Goal: Transaction & Acquisition: Purchase product/service

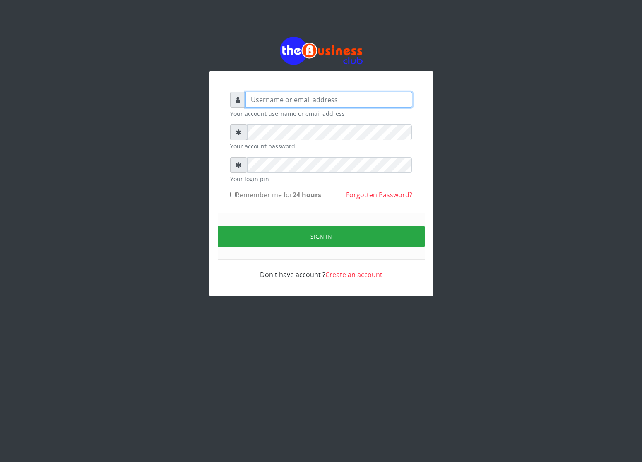
type input "cherpher"
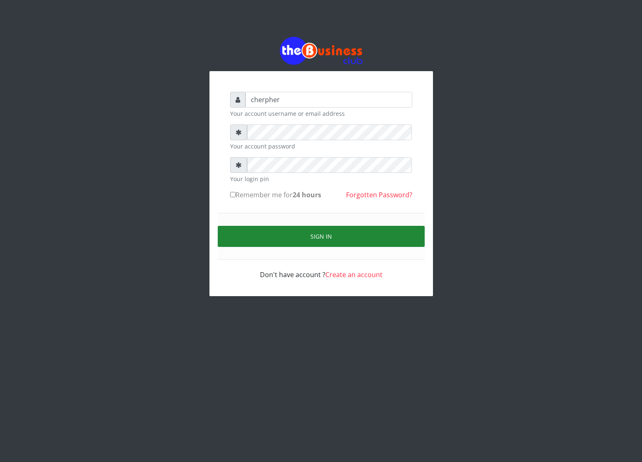
click at [274, 229] on button "Sign in" at bounding box center [321, 236] width 207 height 21
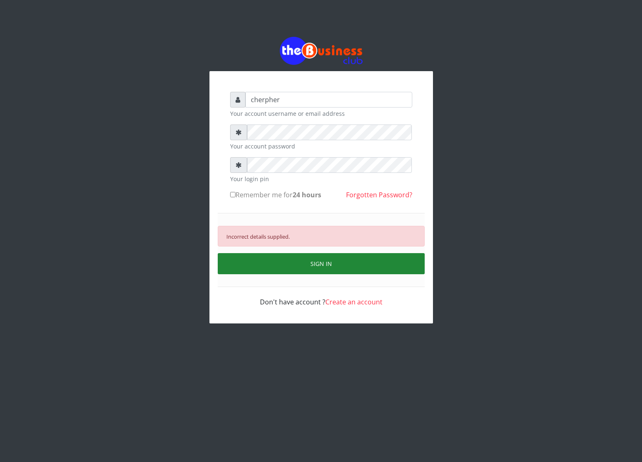
click at [271, 264] on button "SIGN IN" at bounding box center [321, 263] width 207 height 21
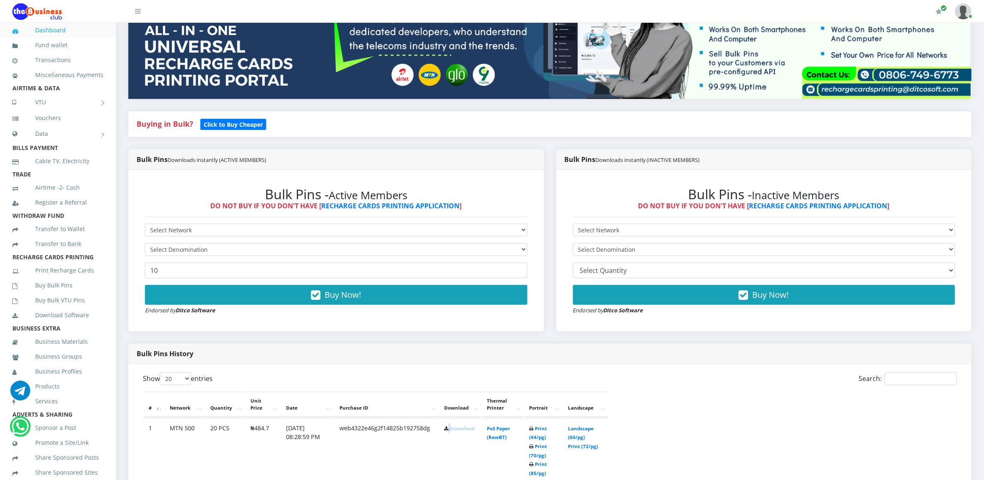
scroll to position [141, 0]
click at [212, 125] on b "Click to Buy Cheaper" at bounding box center [233, 124] width 59 height 8
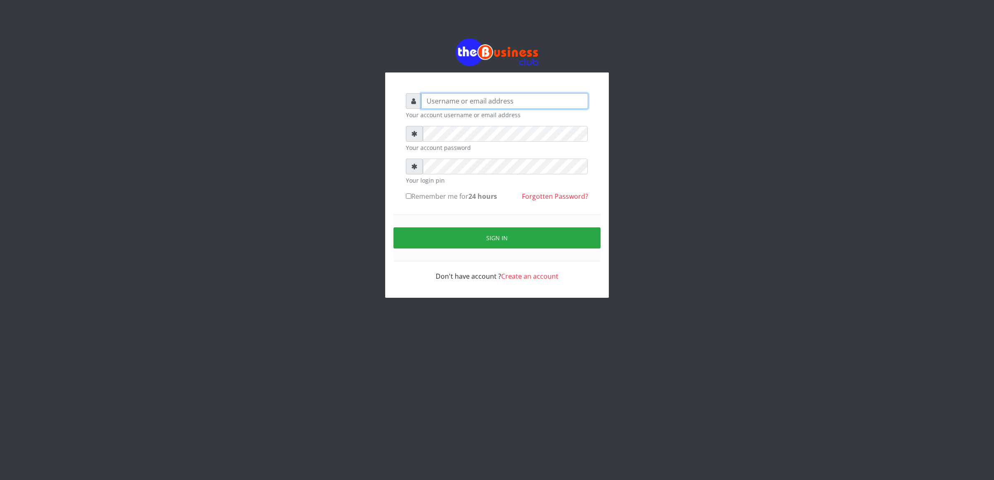
type input "cherpher"
click at [431, 105] on input "cherpher" at bounding box center [504, 101] width 167 height 16
